Goal: Transaction & Acquisition: Purchase product/service

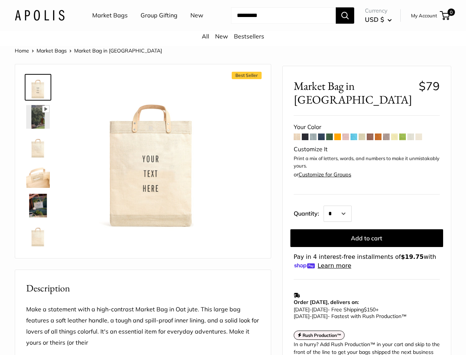
click at [233, 177] on div "Best Seller Pause Play % buffered 00:00 Unmute Mute Exit fullscreen Enter fulls…" at bounding box center [142, 161] width 237 height 179
click at [233, 24] on input "Search..." at bounding box center [283, 15] width 105 height 16
click at [153, 27] on ul "Market Bags Group Gifting New" at bounding box center [154, 16] width 124 height 24
click at [277, 24] on input "Search..." at bounding box center [283, 15] width 105 height 16
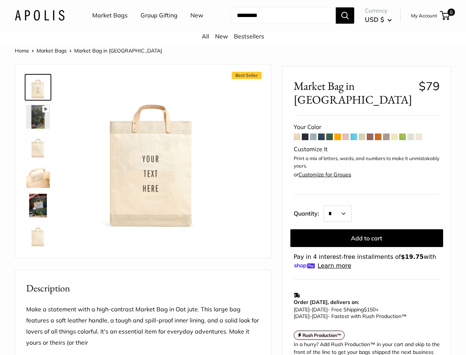
click at [233, 205] on div "Best Seller Pause Play % buffered 00:00 Unmute Mute Exit fullscreen Enter fulls…" at bounding box center [142, 161] width 237 height 179
click at [152, 162] on img at bounding box center [152, 153] width 156 height 156
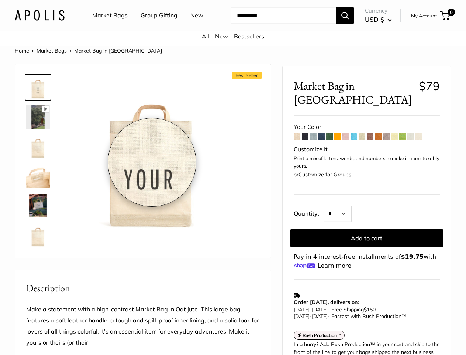
click at [152, 162] on div "Pause Play % buffered 00:00 Unmute Mute Exit fullscreen Enter fullscreen Play R…" at bounding box center [152, 153] width 156 height 156
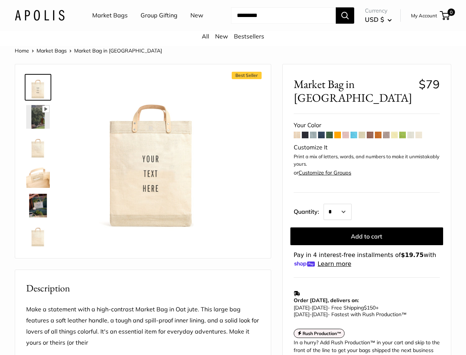
scroll to position [86, 0]
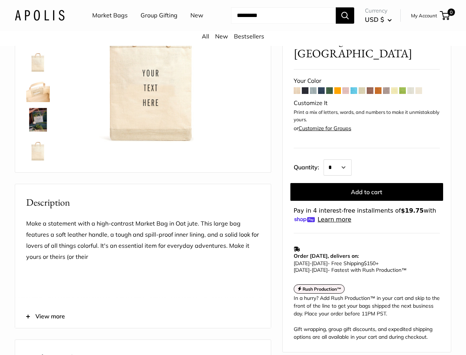
click at [367, 242] on td "Order today, delivers on: Sep 17 - Sep 22 - Free Shipping $150 + Sep 09 - Sep 1…" at bounding box center [367, 259] width 146 height 35
